Goal: Check status

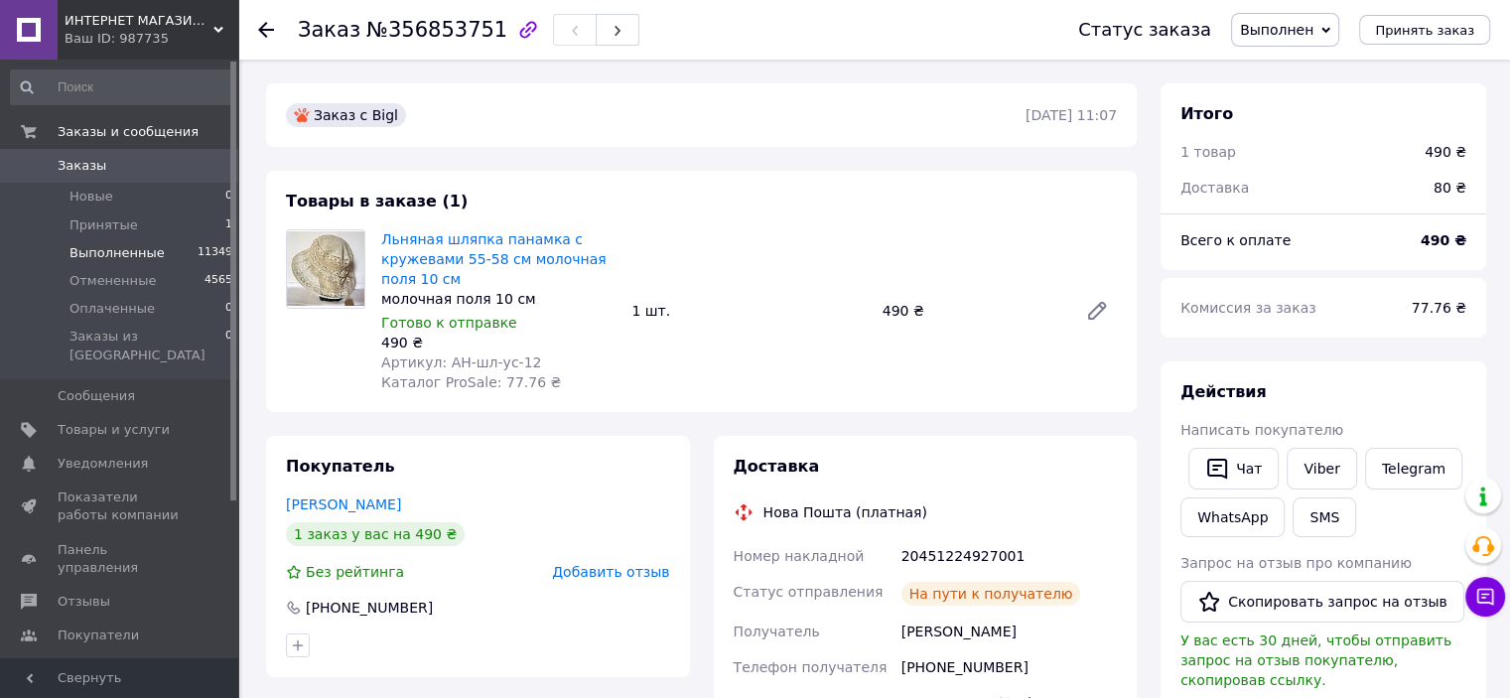
click at [95, 244] on span "Выполненные" at bounding box center [117, 253] width 95 height 18
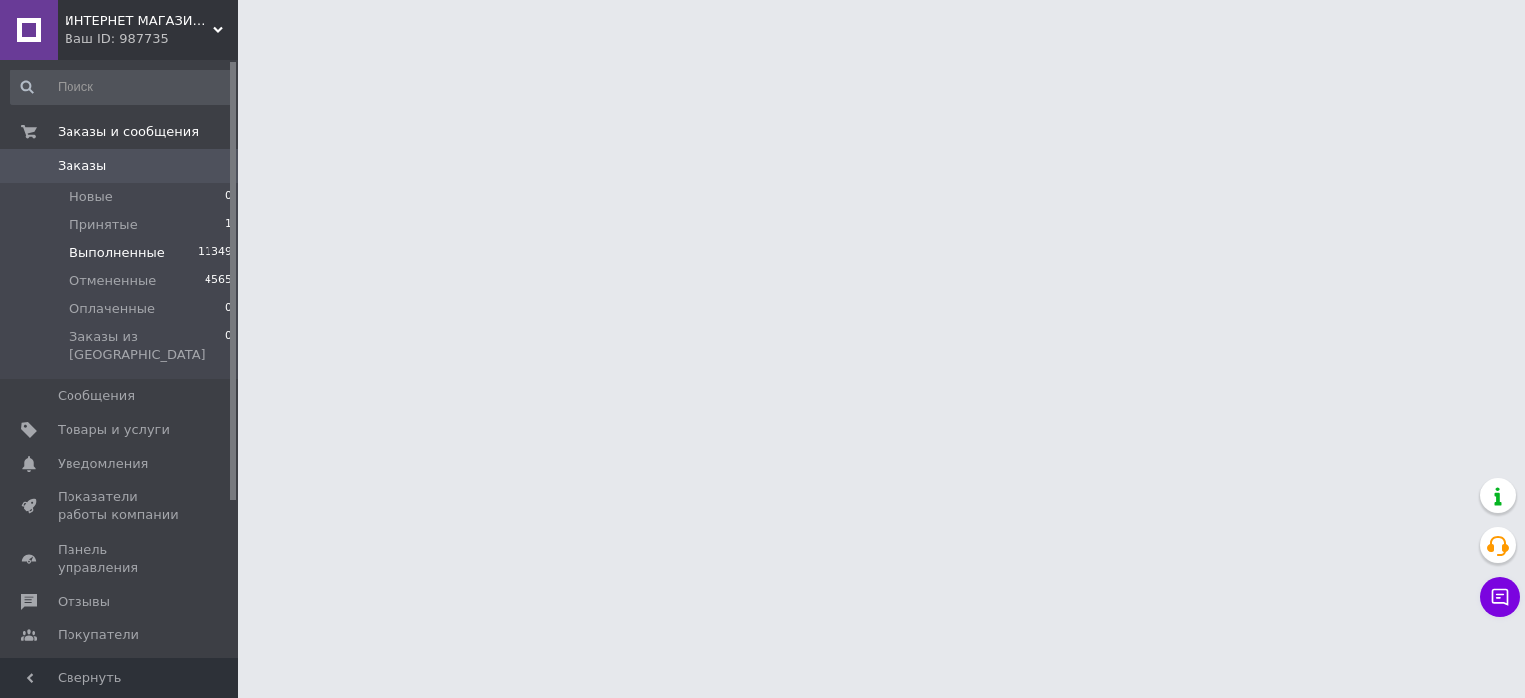
click at [96, 249] on span "Выполненные" at bounding box center [117, 253] width 95 height 18
click at [96, 246] on span "Выполненные" at bounding box center [117, 253] width 95 height 18
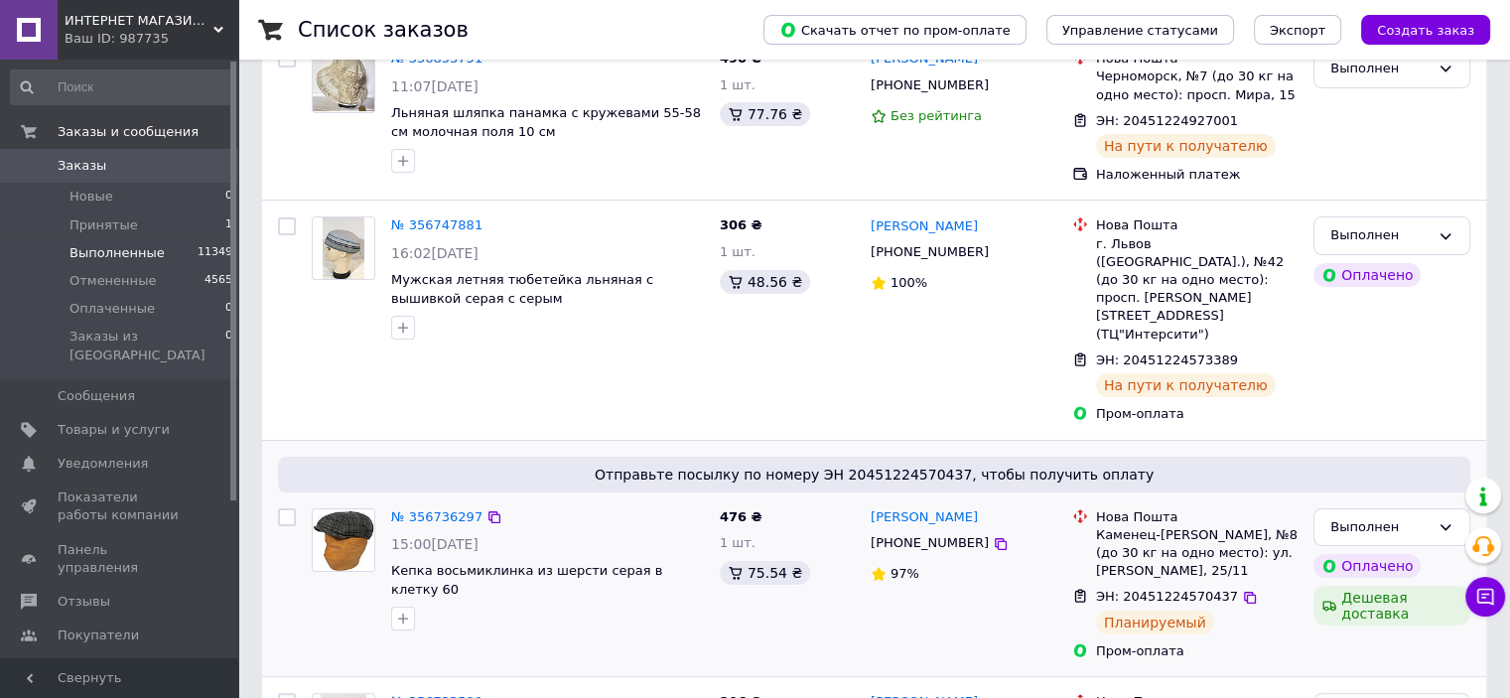
scroll to position [298, 0]
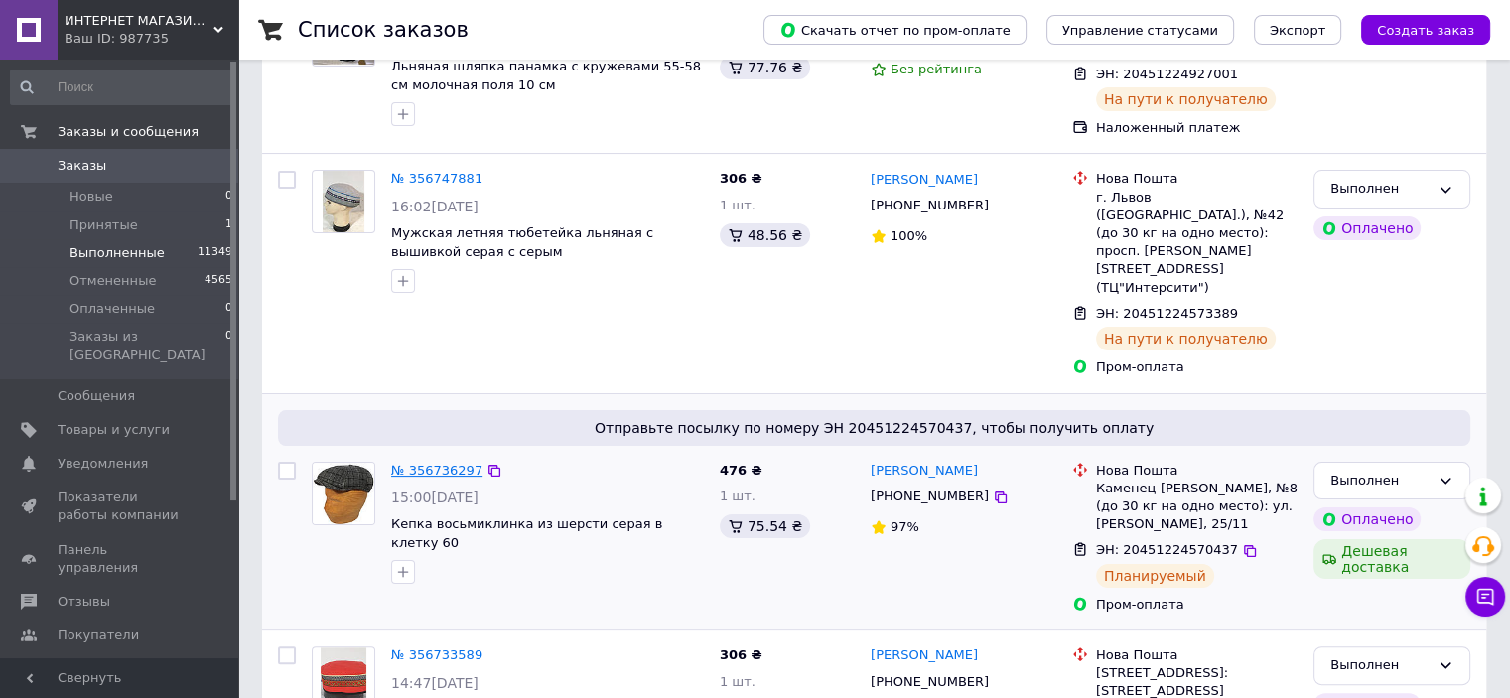
click at [412, 463] on link "№ 356736297" at bounding box center [436, 470] width 91 height 15
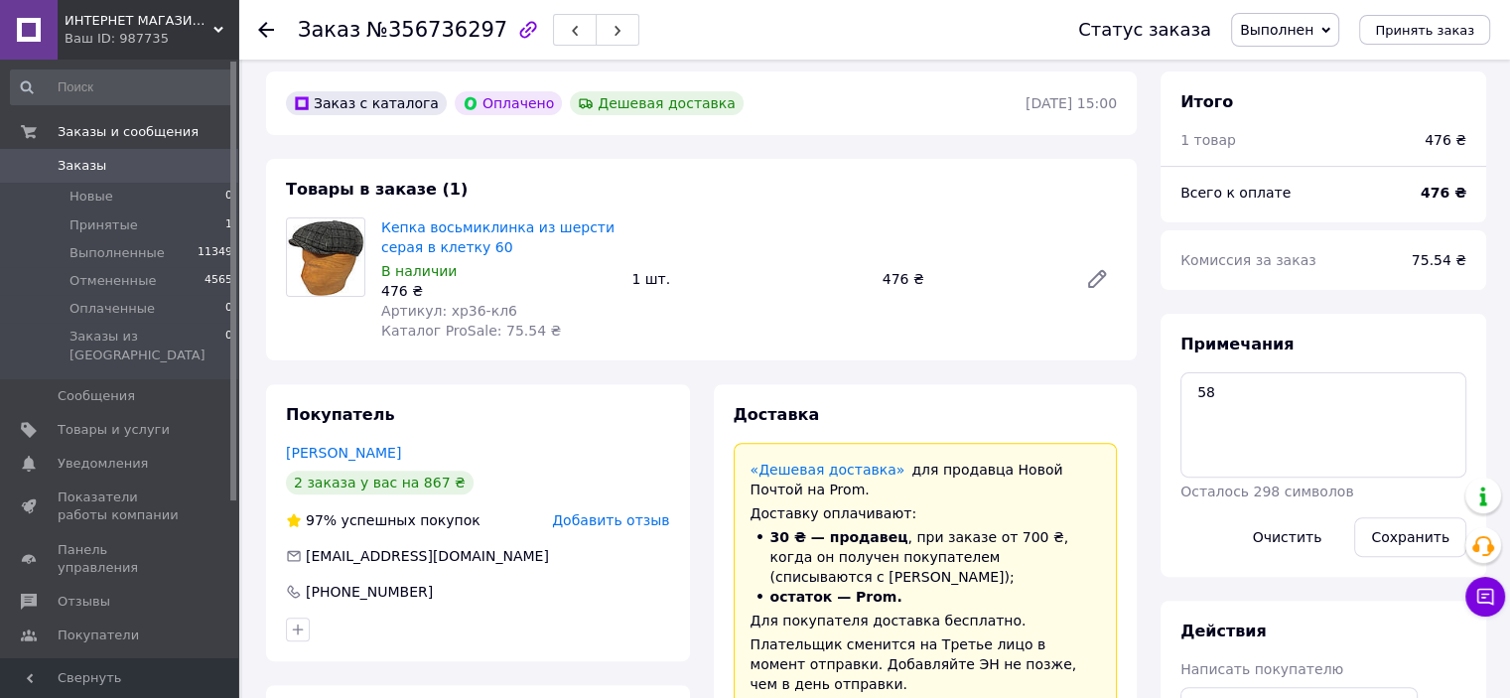
scroll to position [695, 0]
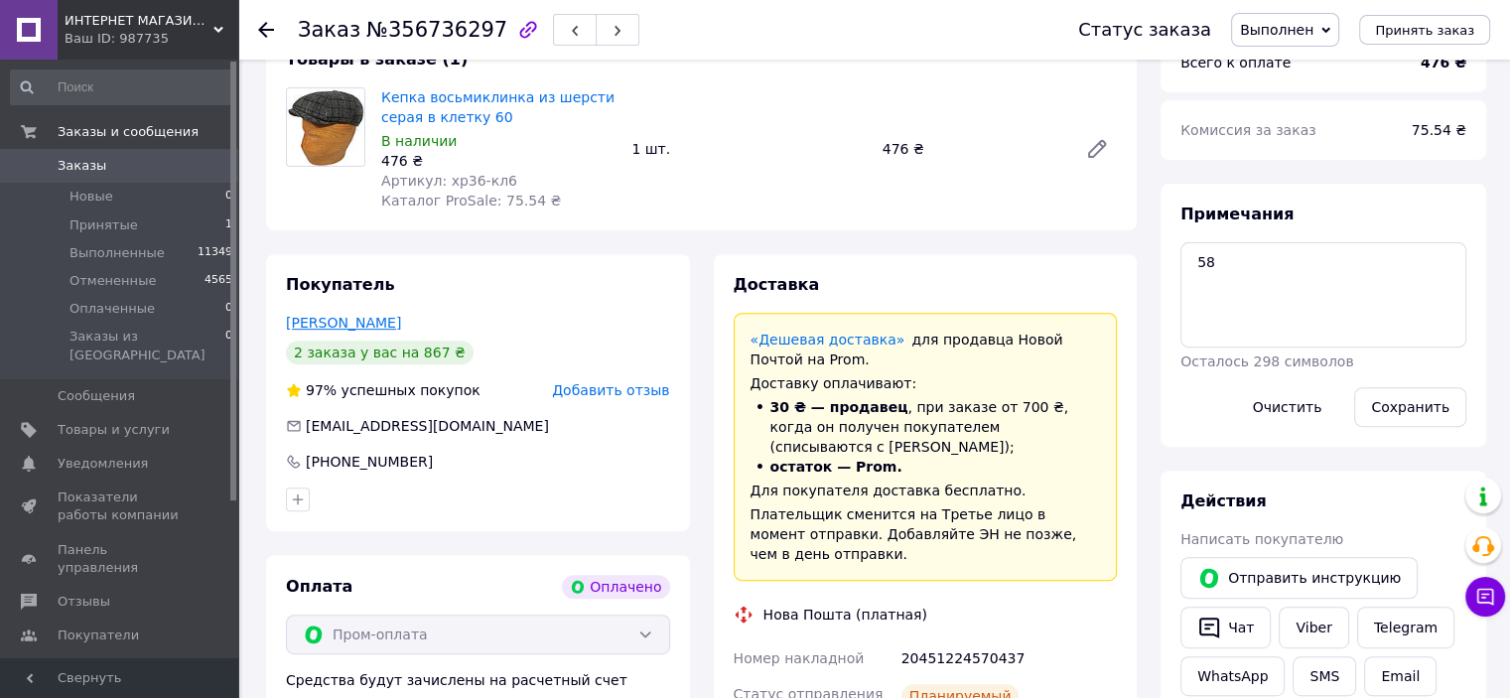
click at [352, 322] on link "[PERSON_NAME]" at bounding box center [343, 323] width 115 height 16
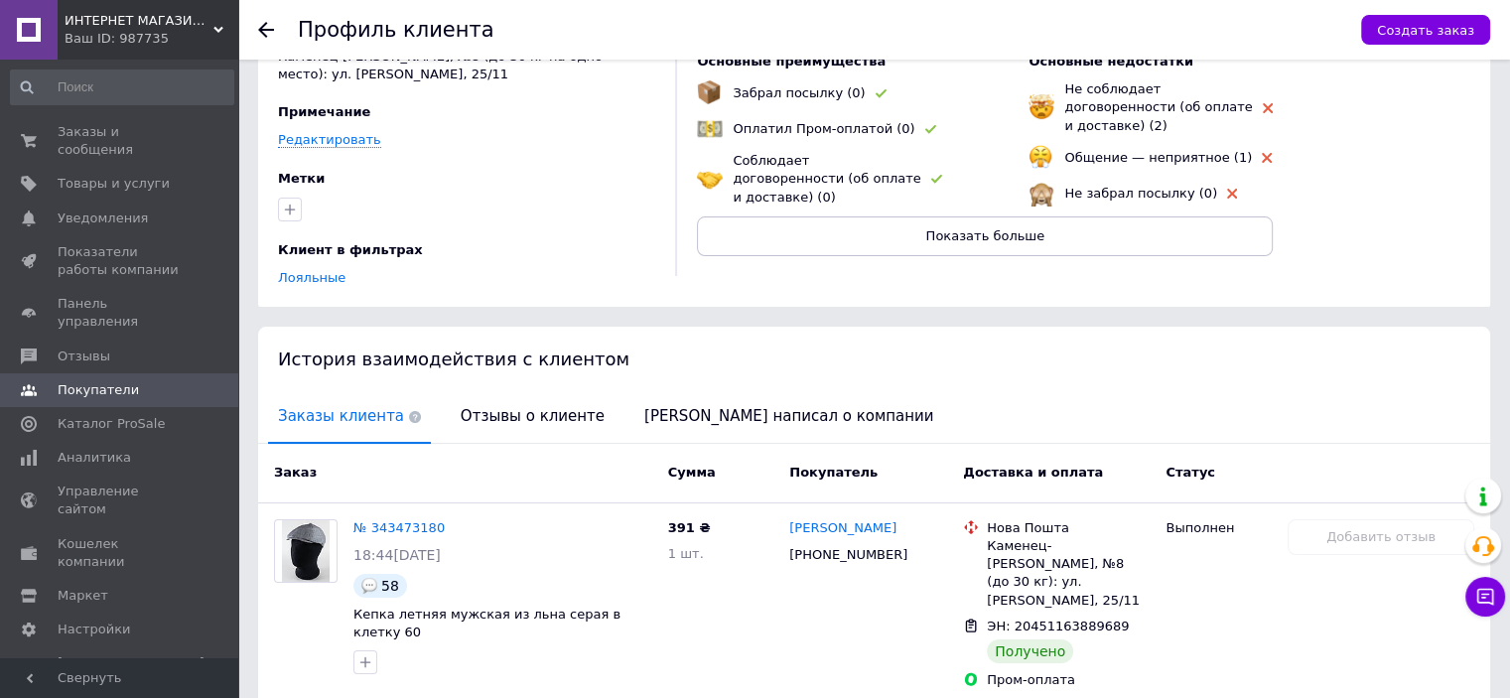
scroll to position [298, 0]
